Goal: Task Accomplishment & Management: Manage account settings

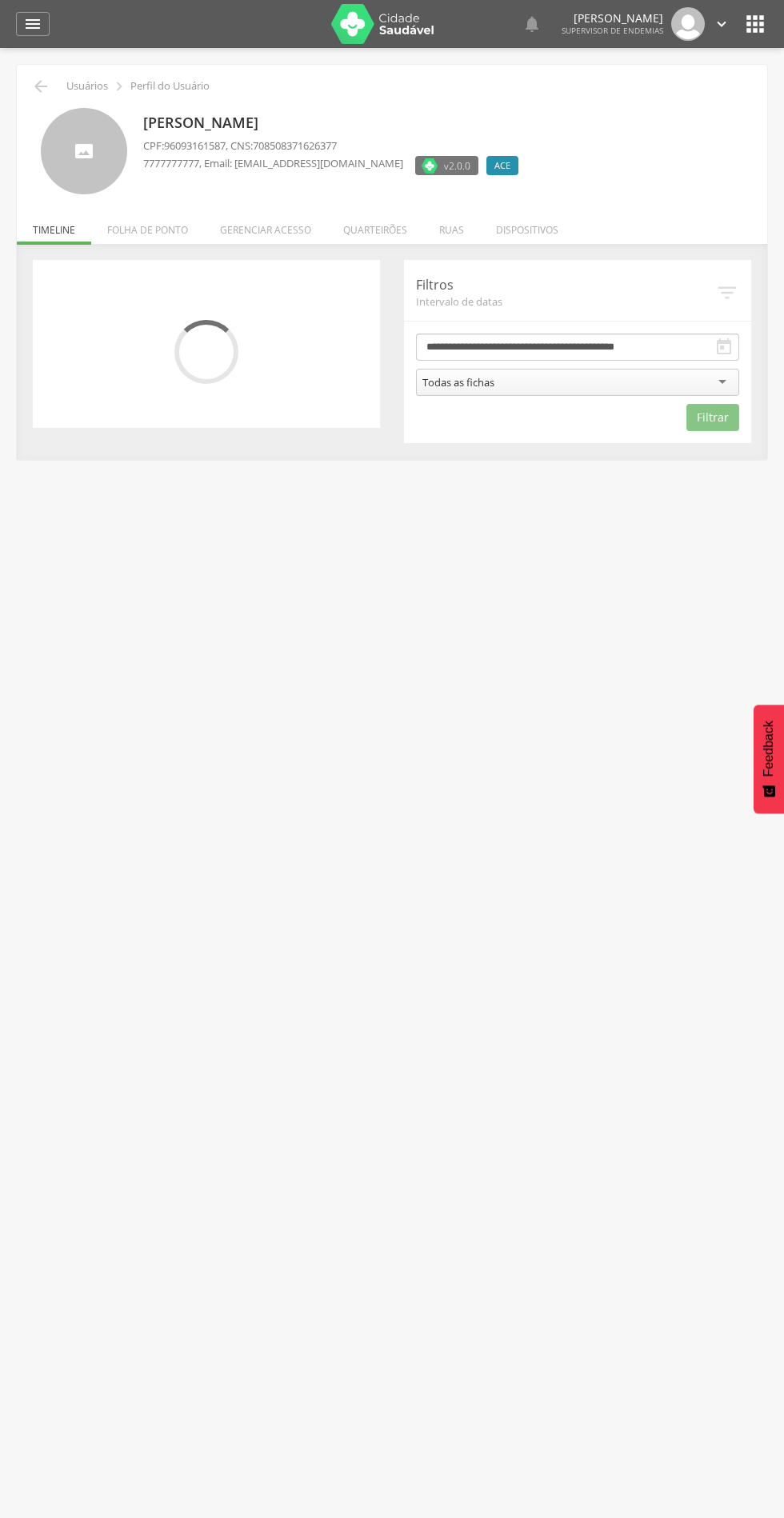
click at [383, 236] on li "Quarteirões" at bounding box center [375, 225] width 96 height 37
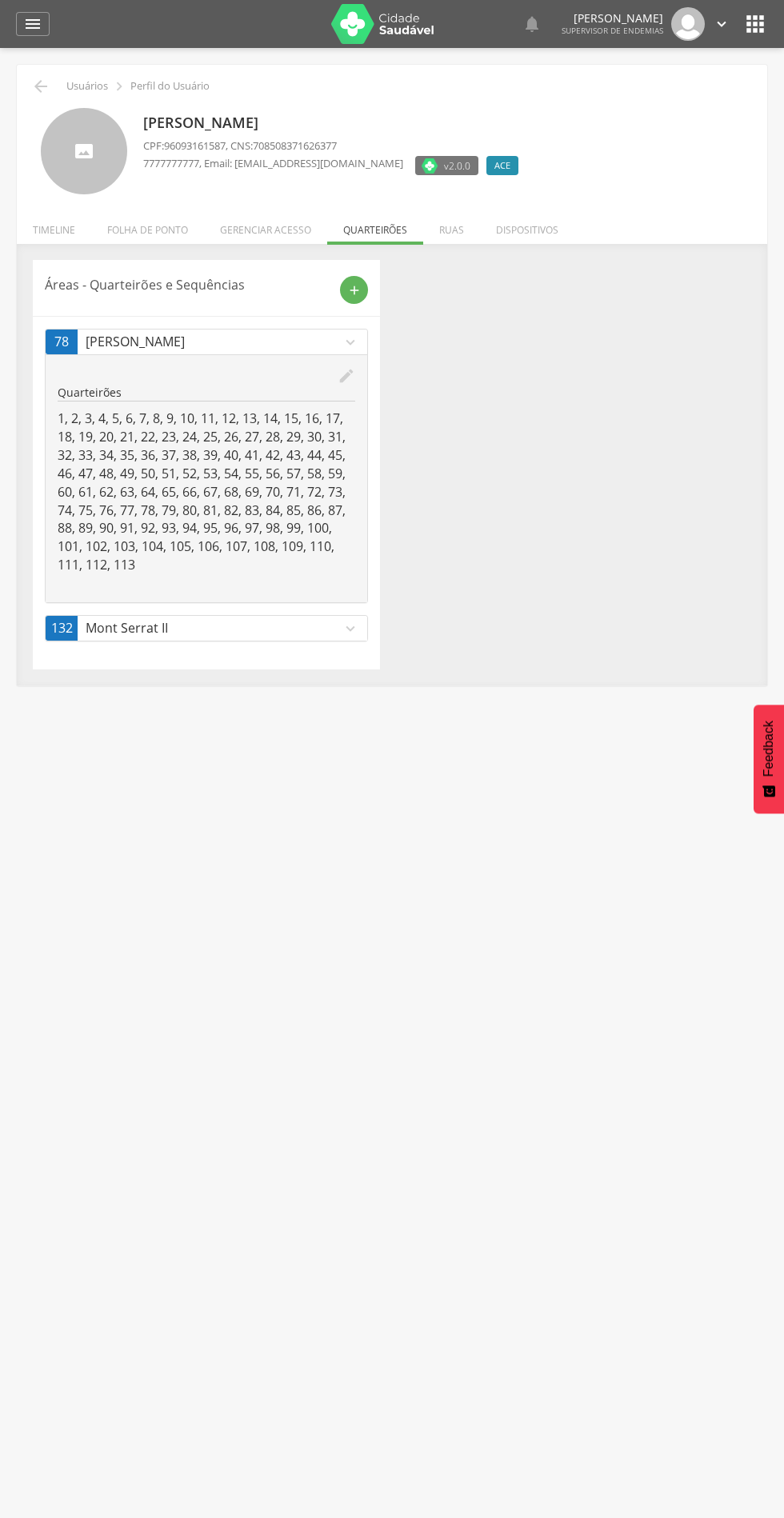
click at [191, 621] on p "Mont Serrat II" at bounding box center [213, 628] width 256 height 18
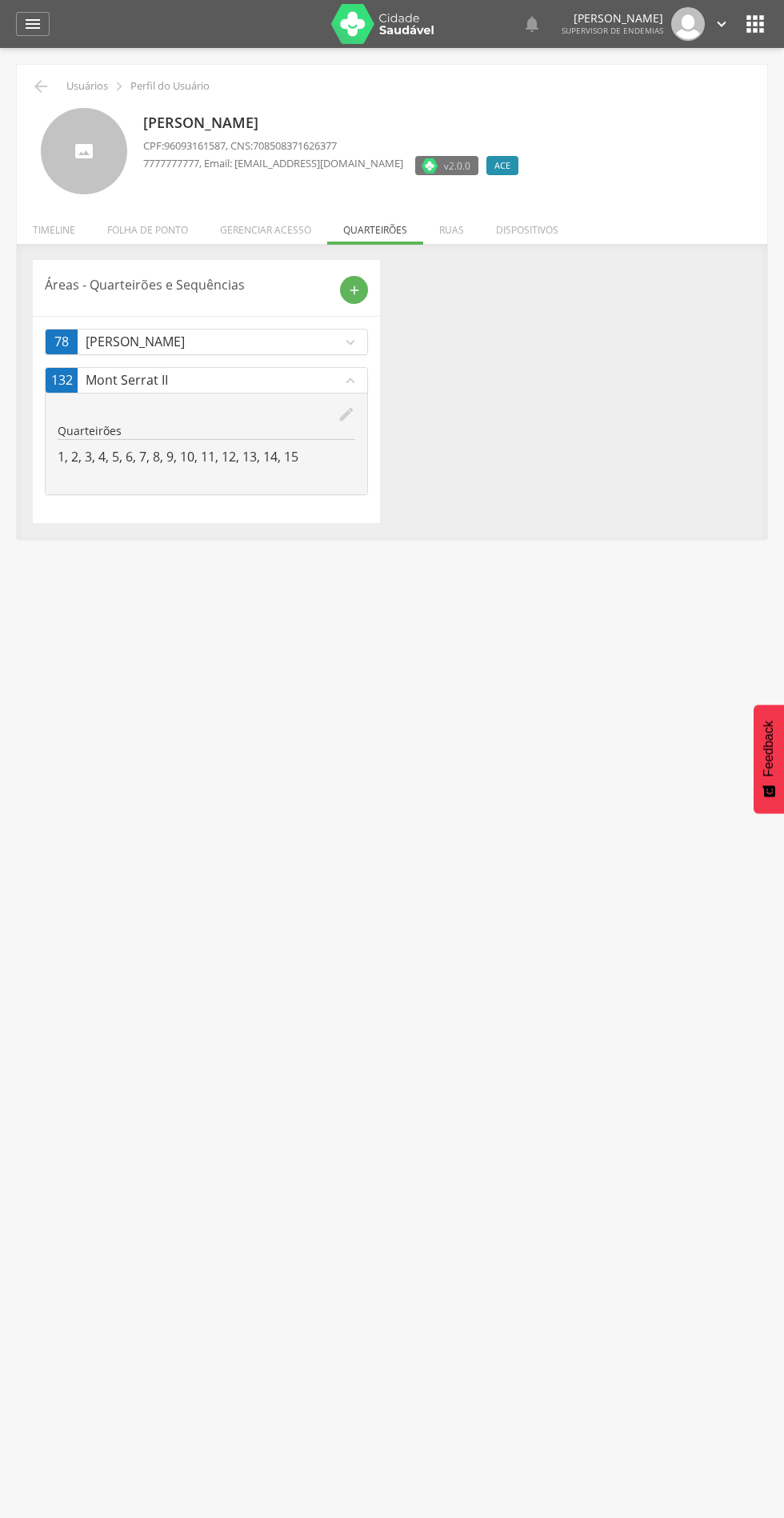
click at [349, 414] on icon "edit" at bounding box center [347, 414] width 17 height 17
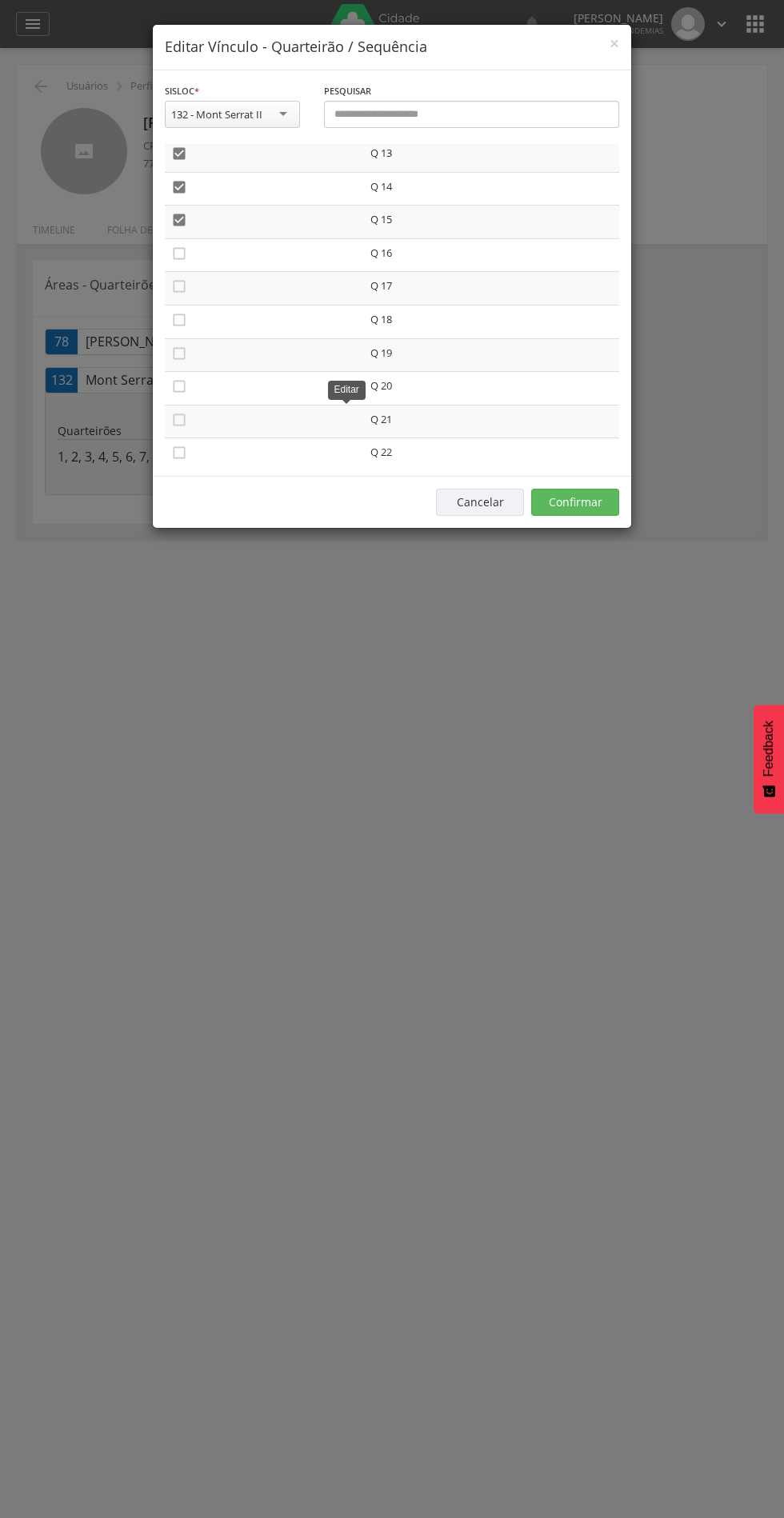
scroll to position [433, 0]
click at [179, 255] on icon "" at bounding box center [179, 254] width 16 height 16
click at [179, 288] on icon "" at bounding box center [179, 287] width 16 height 16
click at [182, 321] on icon "" at bounding box center [179, 321] width 16 height 16
click at [179, 354] on icon "" at bounding box center [179, 354] width 16 height 16
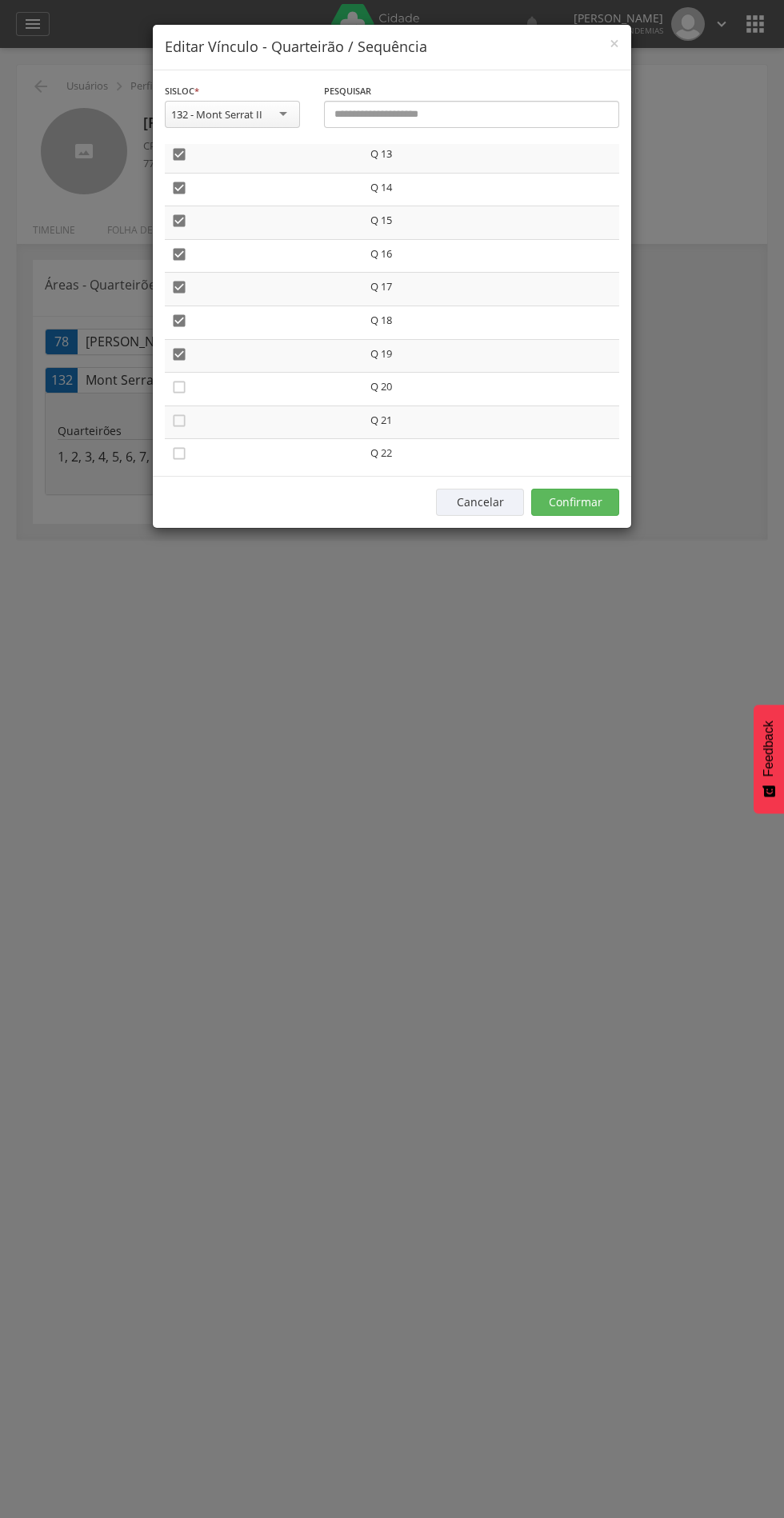
click at [179, 420] on icon "" at bounding box center [179, 420] width 16 height 16
click at [181, 388] on icon "" at bounding box center [179, 387] width 16 height 16
click at [573, 503] on button "Confirmar" at bounding box center [575, 502] width 88 height 27
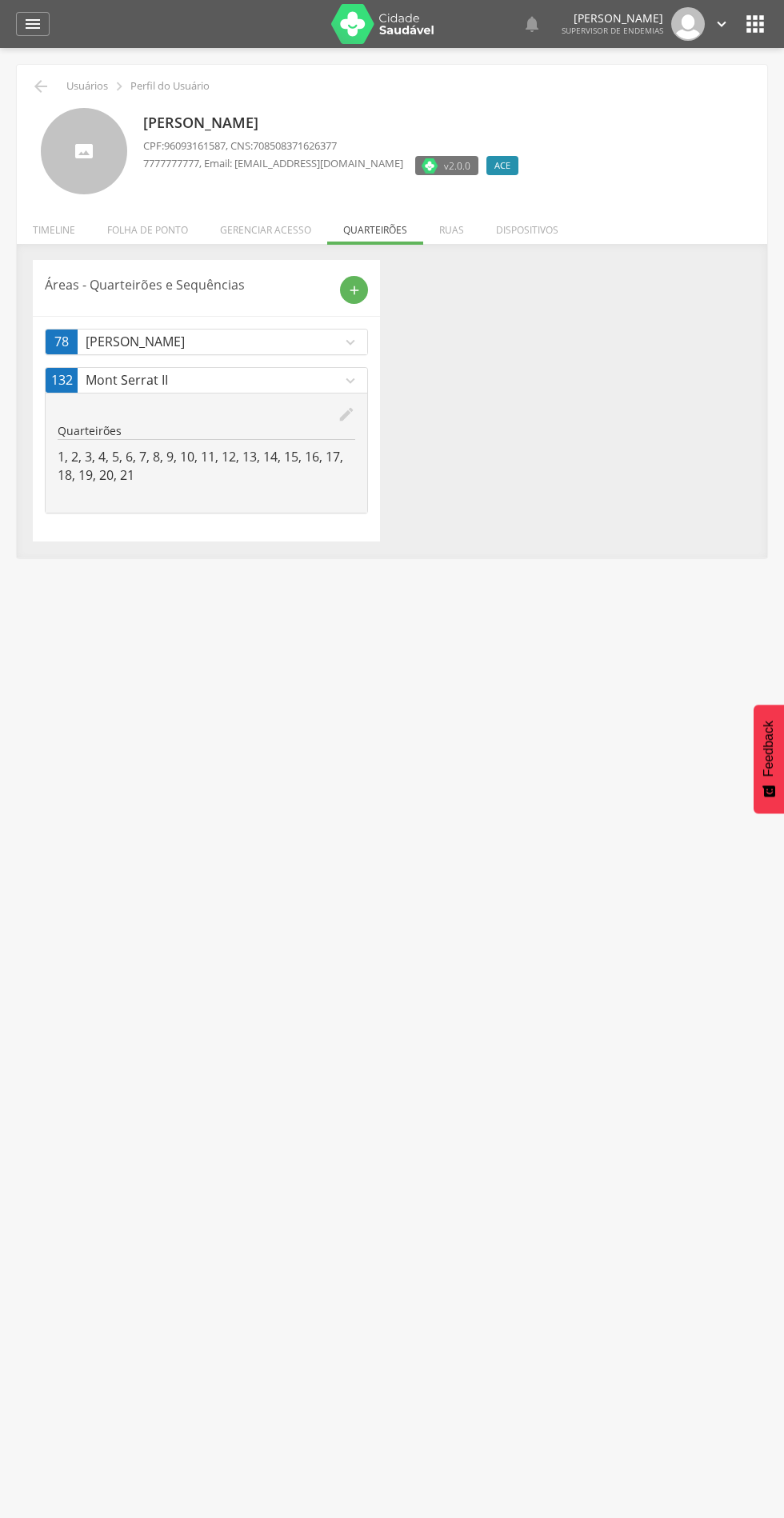
click at [40, 130] on div "[PERSON_NAME] CPF: 96093161587 , CNS: 708508371626377 7777777777 , Email: [EMAI…" at bounding box center [392, 146] width 726 height 99
click at [47, 79] on icon "" at bounding box center [41, 87] width 19 height 19
